Goal: Answer question/provide support: Ask a question

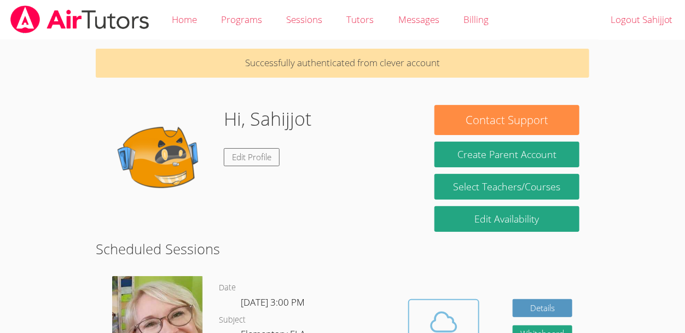
click at [459, 320] on span at bounding box center [444, 322] width 56 height 31
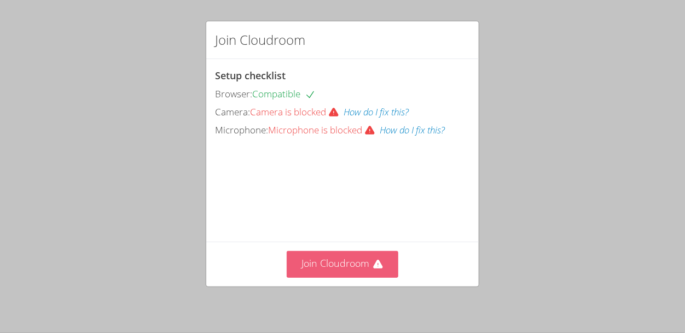
click at [364, 259] on button "Join Cloudroom" at bounding box center [343, 264] width 112 height 27
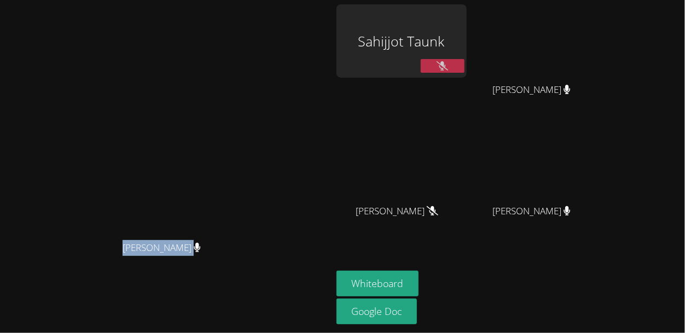
click at [464, 73] on div at bounding box center [443, 67] width 44 height 16
click at [448, 67] on icon at bounding box center [441, 65] width 11 height 9
click at [156, 55] on video at bounding box center [166, 145] width 164 height 182
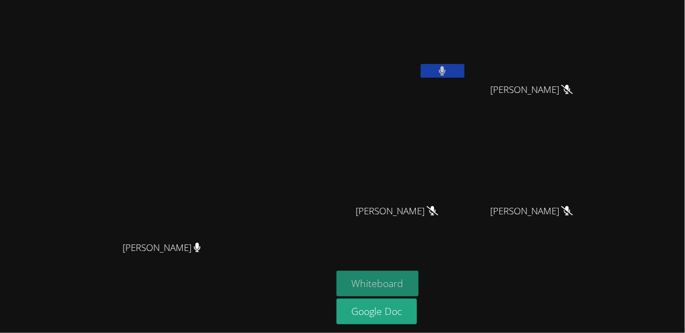
click at [419, 294] on button "Whiteboard" at bounding box center [377, 284] width 83 height 26
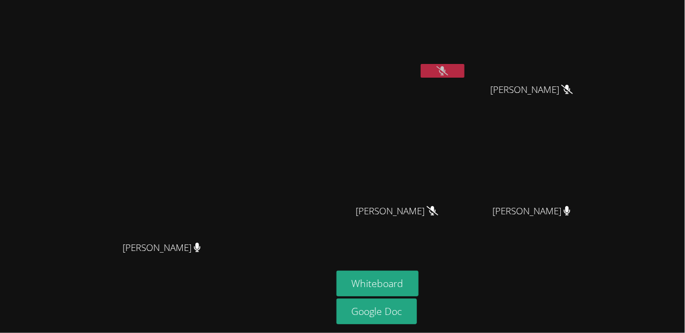
click at [467, 62] on video at bounding box center [401, 40] width 130 height 73
click at [464, 73] on button at bounding box center [443, 71] width 44 height 14
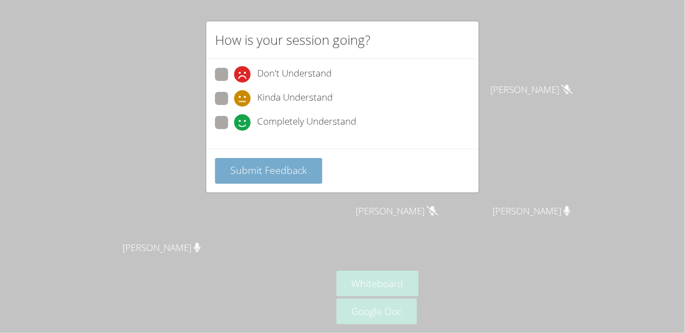
click at [267, 176] on span "Submit Feedback" at bounding box center [268, 170] width 77 height 13
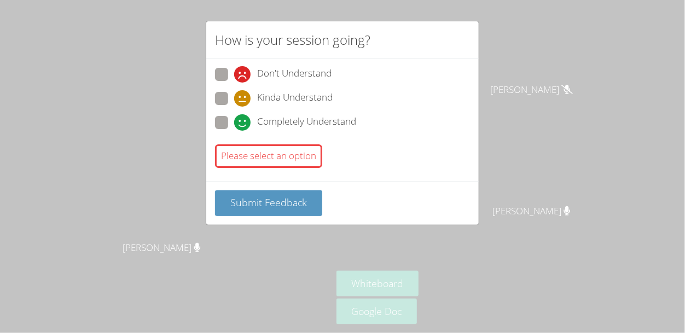
click at [234, 107] on span at bounding box center [234, 107] width 0 height 0
click at [234, 101] on input "Kinda Understand" at bounding box center [238, 96] width 9 height 9
radio input "true"
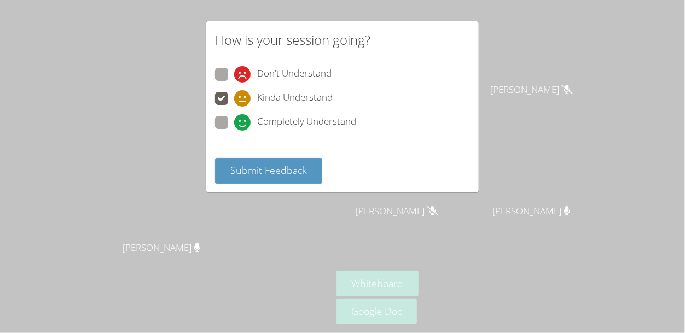
click at [229, 123] on label "Completely Understand" at bounding box center [285, 123] width 141 height 15
click at [234, 123] on input "Completely Understand" at bounding box center [238, 120] width 9 height 9
radio input "true"
click at [228, 80] on label "Don't Understand" at bounding box center [273, 75] width 117 height 15
click at [234, 77] on input "Don't Understand" at bounding box center [238, 72] width 9 height 9
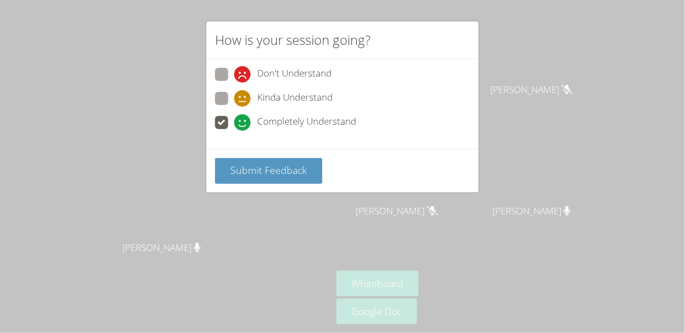
radio input "true"
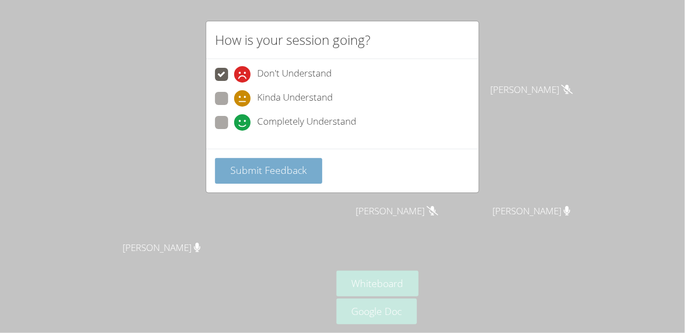
click at [256, 173] on span "Submit Feedback" at bounding box center [268, 170] width 77 height 13
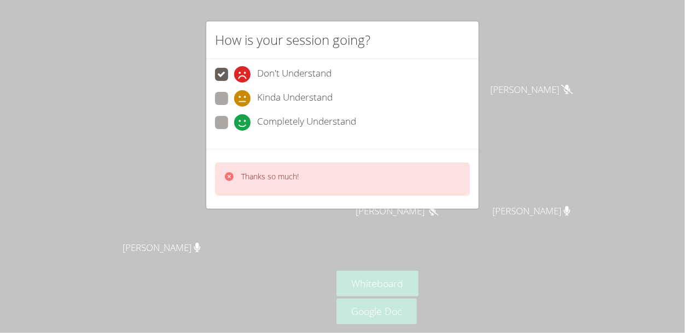
click at [245, 176] on p "Thanks so much!" at bounding box center [269, 176] width 57 height 11
click at [236, 182] on div "Thanks so much!" at bounding box center [261, 179] width 75 height 16
click at [238, 178] on div "Thanks so much!" at bounding box center [261, 179] width 75 height 16
click at [234, 83] on span at bounding box center [234, 83] width 0 height 0
click at [234, 77] on input "Don't Understand" at bounding box center [238, 72] width 9 height 9
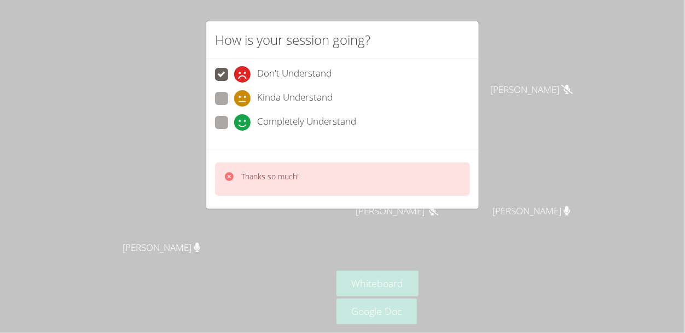
click at [234, 83] on span at bounding box center [234, 83] width 0 height 0
click at [234, 70] on input "Don't Understand" at bounding box center [238, 72] width 9 height 9
click at [230, 68] on label "Don't Understand" at bounding box center [273, 75] width 117 height 15
click at [234, 68] on input "Don't Understand" at bounding box center [238, 72] width 9 height 9
click at [234, 83] on span at bounding box center [234, 83] width 0 height 0
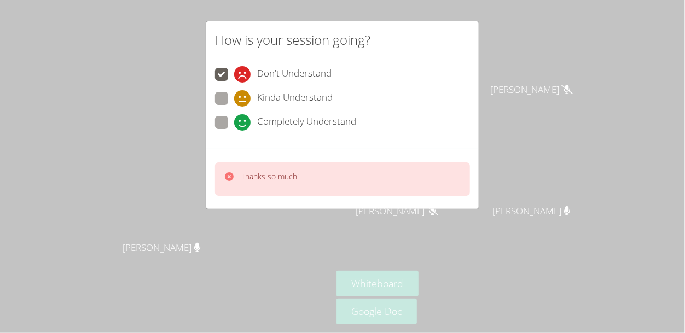
click at [234, 73] on input "Don't Understand" at bounding box center [238, 72] width 9 height 9
click at [208, 81] on div "Don't Understand Kinda Understand Completely Understand" at bounding box center [342, 104] width 272 height 90
click at [205, 78] on div "How is your session going? Don't Understand Kinda Understand Completely Underst…" at bounding box center [342, 166] width 685 height 333
click at [224, 80] on video at bounding box center [166, 145] width 164 height 182
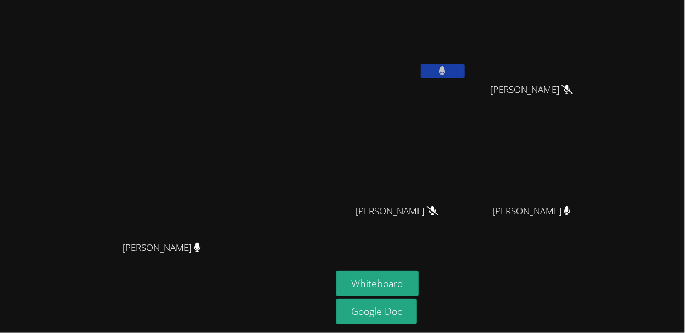
click at [230, 80] on video at bounding box center [166, 145] width 164 height 182
click at [419, 290] on button "Whiteboard" at bounding box center [377, 284] width 83 height 26
